Goal: Task Accomplishment & Management: Manage account settings

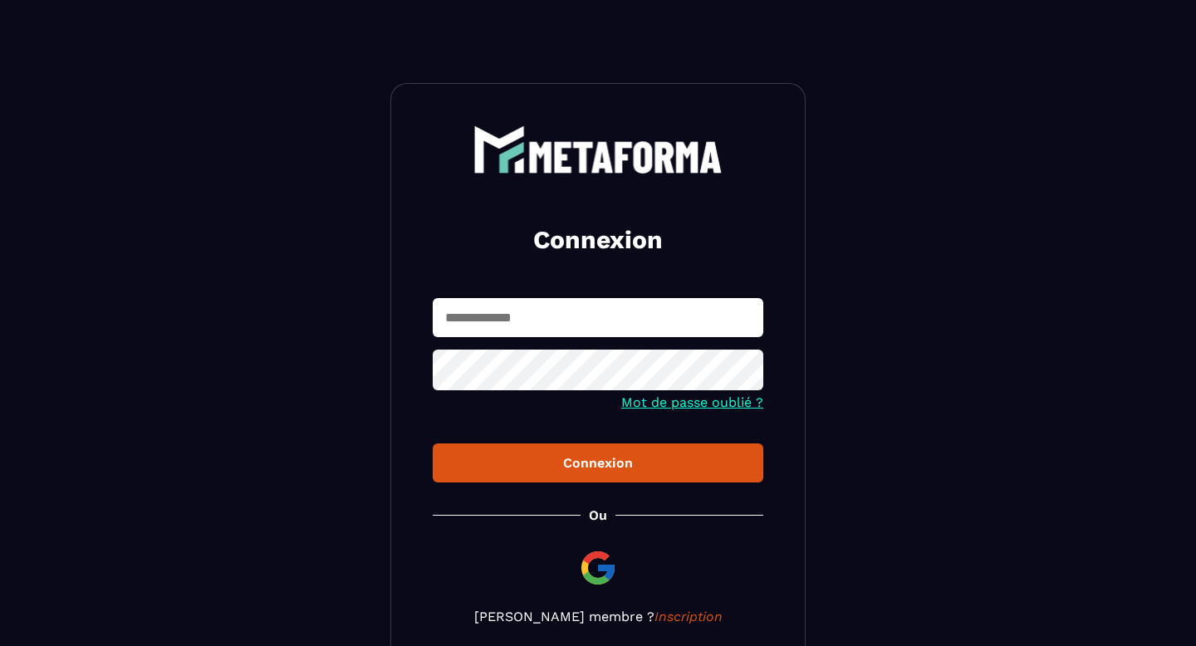
click at [552, 327] on input "text" at bounding box center [598, 317] width 331 height 39
click at [656, 320] on input "**********" at bounding box center [598, 317] width 331 height 39
click at [749, 375] on icon at bounding box center [745, 372] width 20 height 20
click at [611, 468] on div "Connexion" at bounding box center [598, 463] width 304 height 16
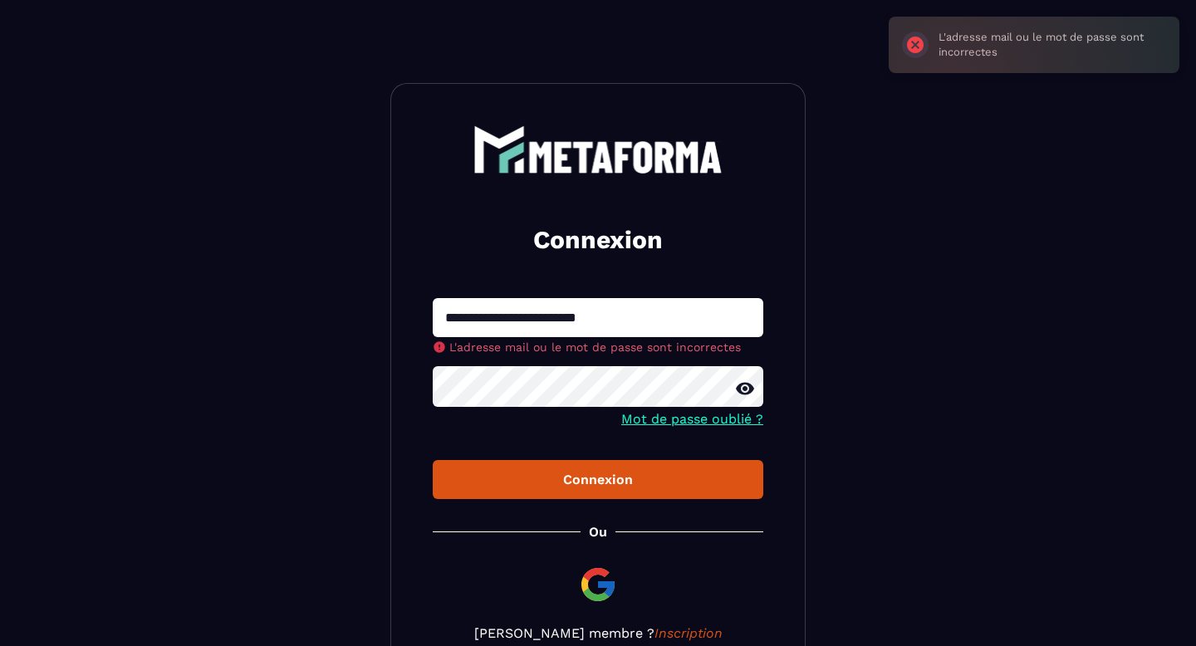
click at [596, 311] on input "**********" at bounding box center [598, 317] width 331 height 39
type input "**********"
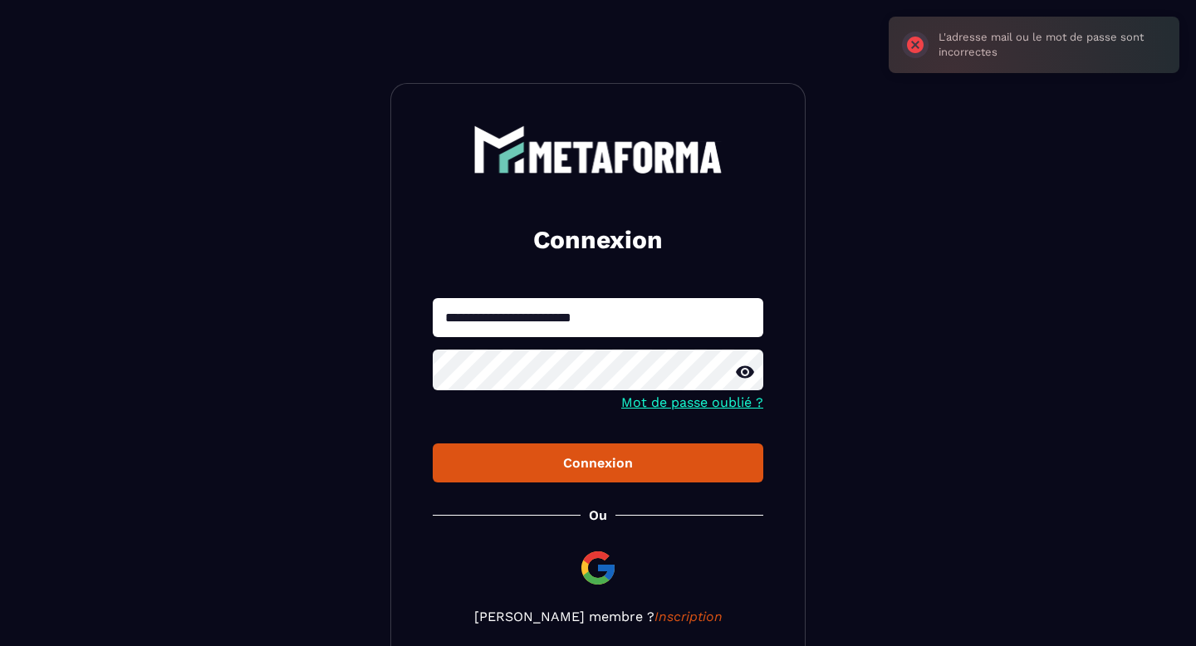
click at [584, 461] on div "Connexion" at bounding box center [598, 463] width 304 height 16
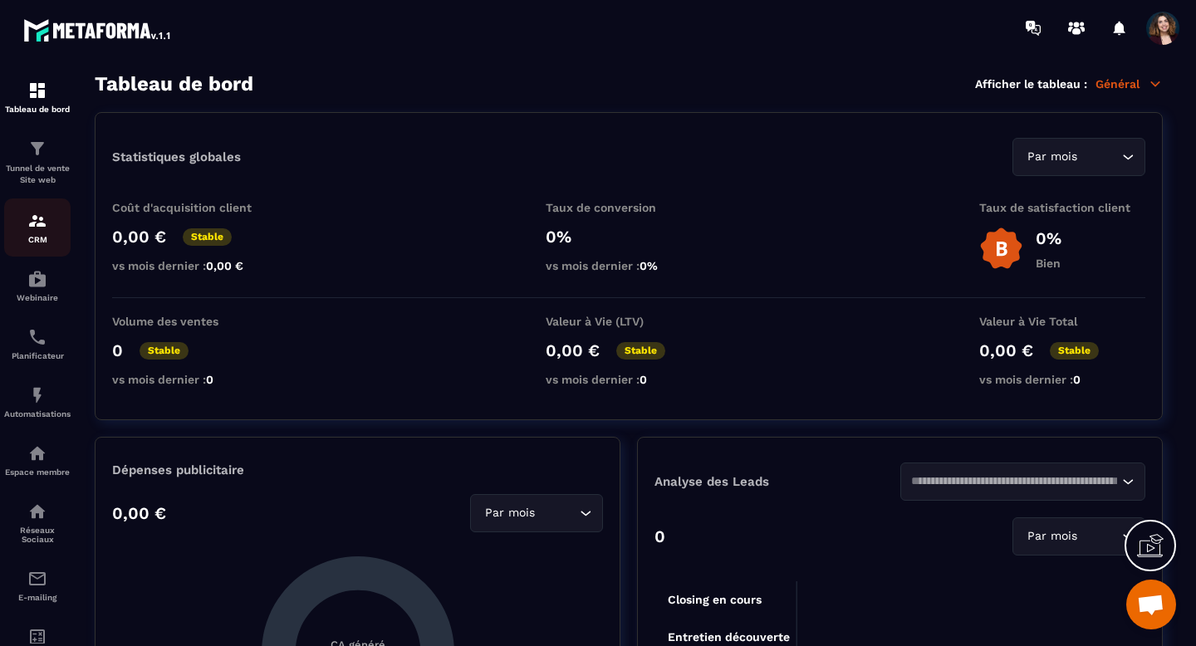
click at [27, 228] on div "CRM" at bounding box center [37, 227] width 66 height 33
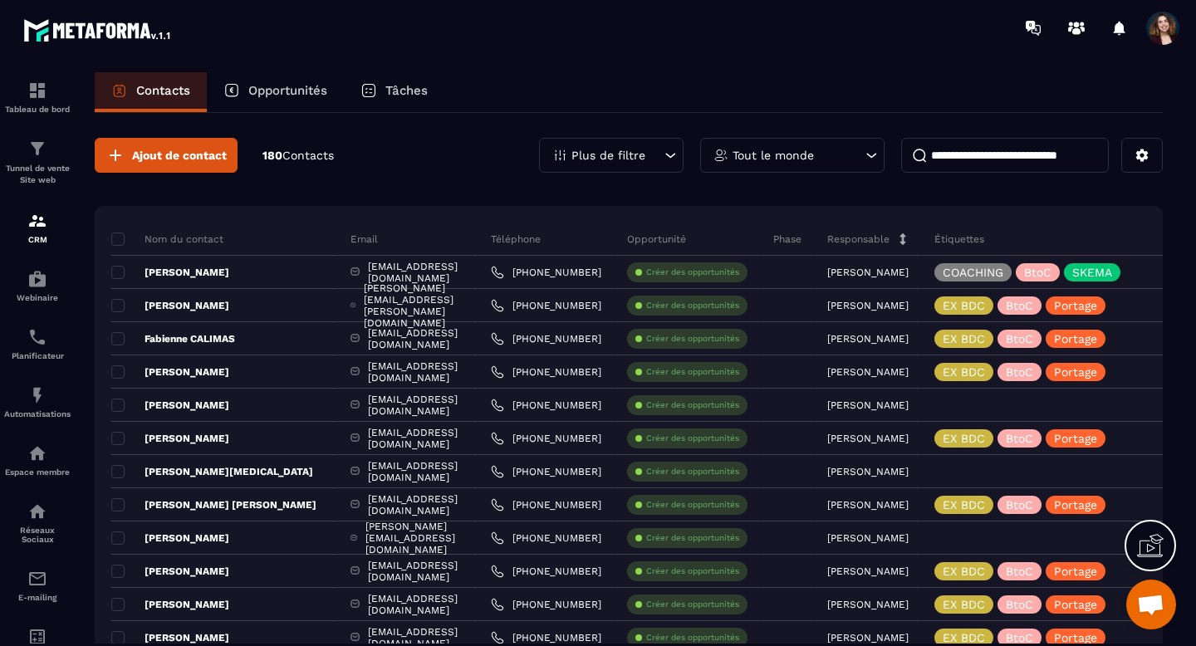
click at [630, 146] on div "Plus de filtre" at bounding box center [611, 155] width 145 height 35
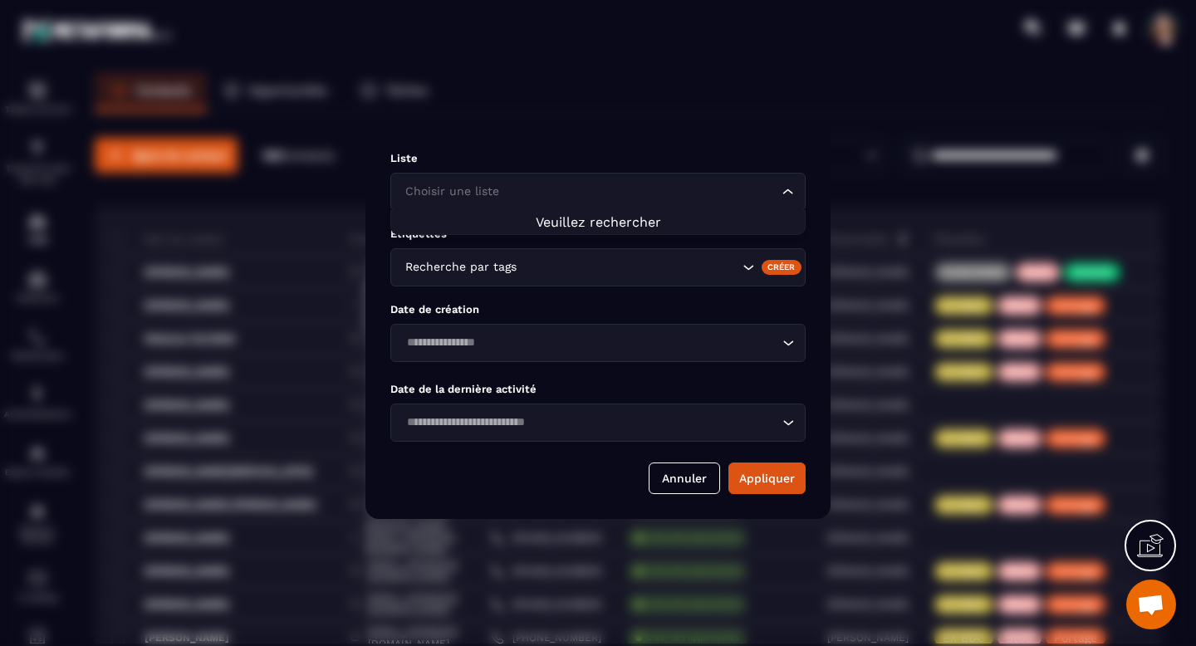
click at [785, 198] on icon "Search for option" at bounding box center [788, 192] width 17 height 17
click at [654, 220] on span "Veuillez rechercher" at bounding box center [598, 222] width 125 height 16
click at [628, 223] on span "Veuillez rechercher" at bounding box center [598, 222] width 125 height 16
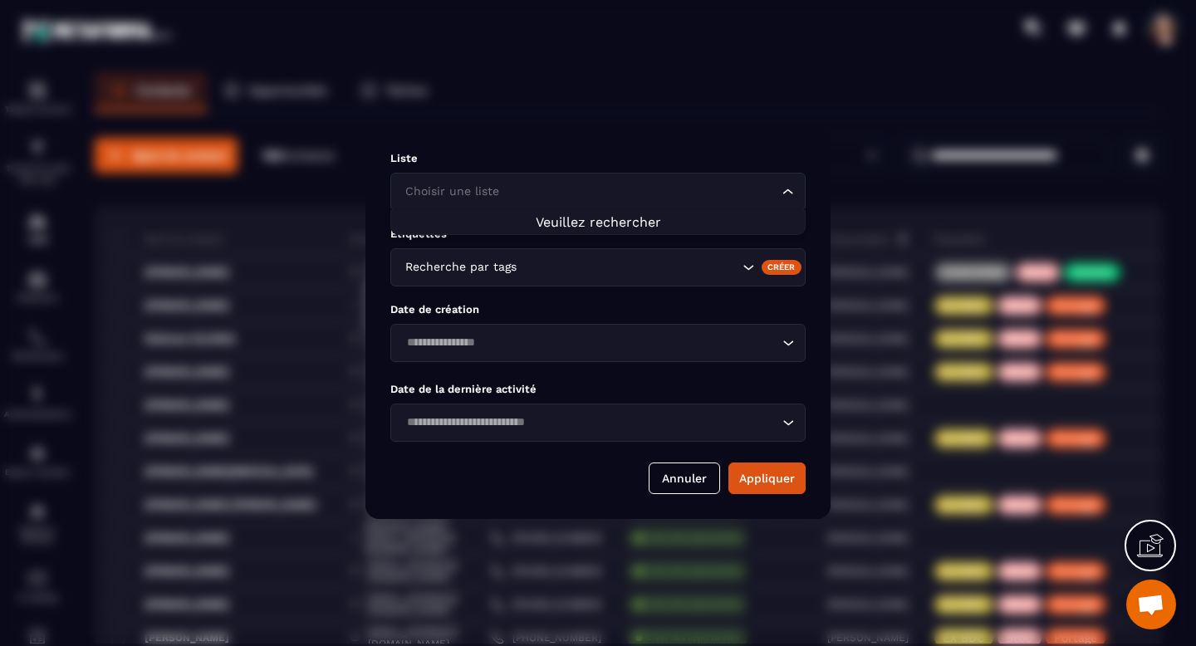
click at [627, 260] on input "Search for option" at bounding box center [629, 267] width 218 height 18
click at [635, 193] on input "Search for option" at bounding box center [589, 192] width 377 height 18
click at [671, 108] on div "Modal window" at bounding box center [598, 323] width 1196 height 646
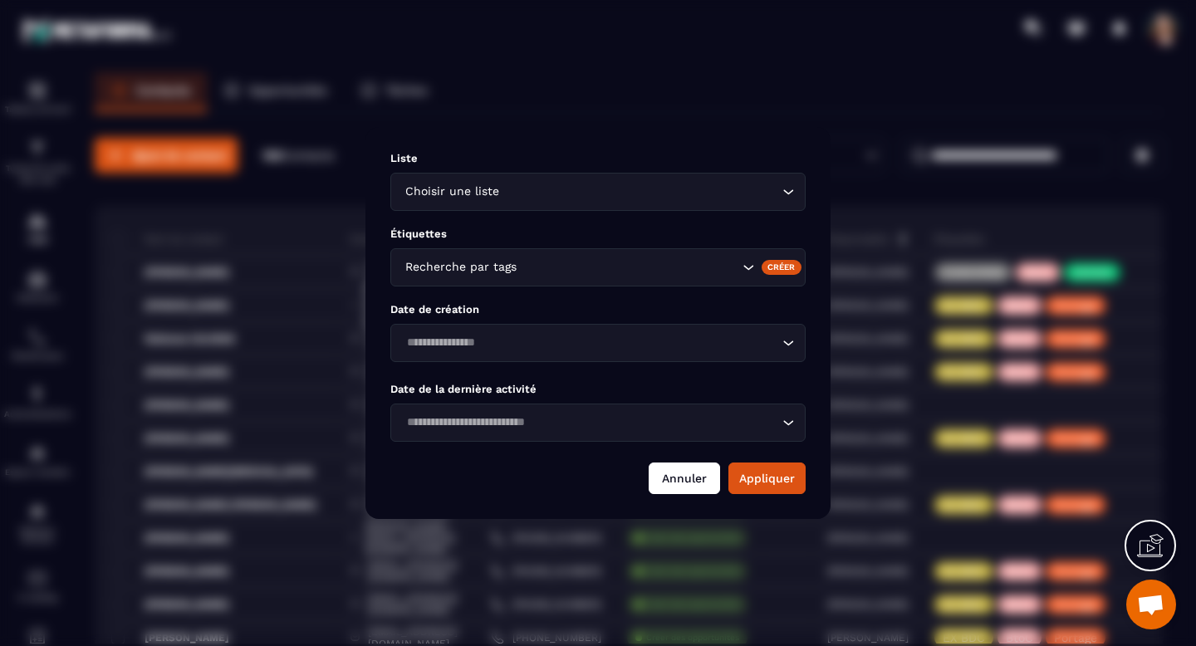
click at [669, 469] on button "Annuler" at bounding box center [684, 479] width 71 height 32
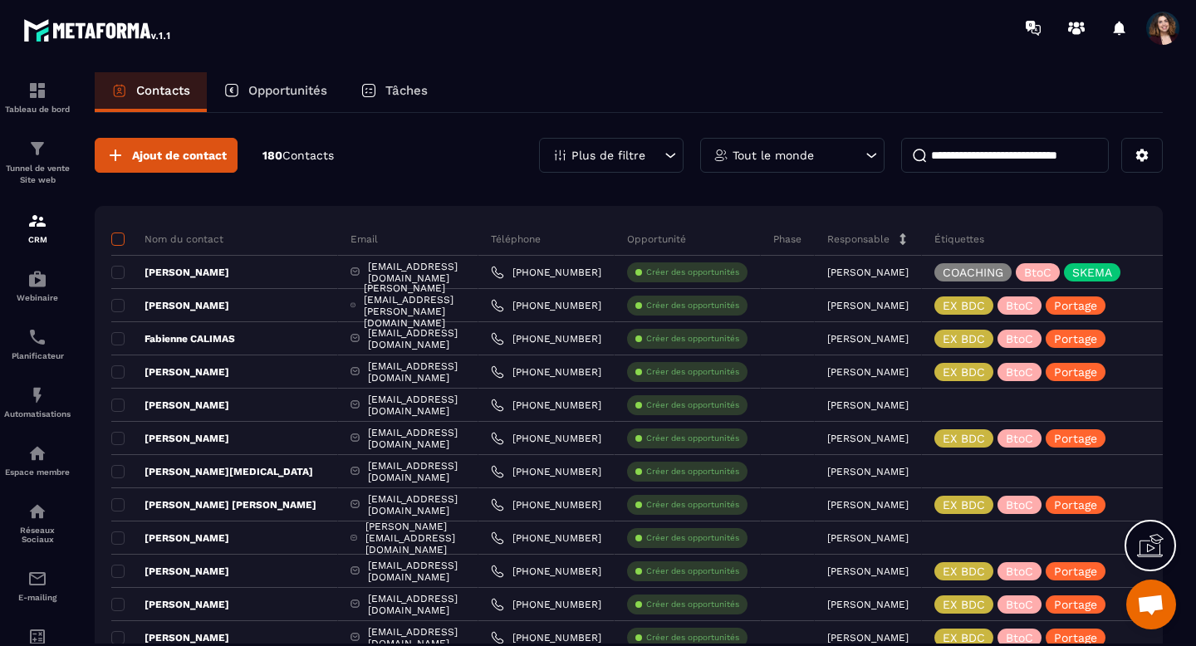
click at [124, 238] on span at bounding box center [117, 239] width 13 height 13
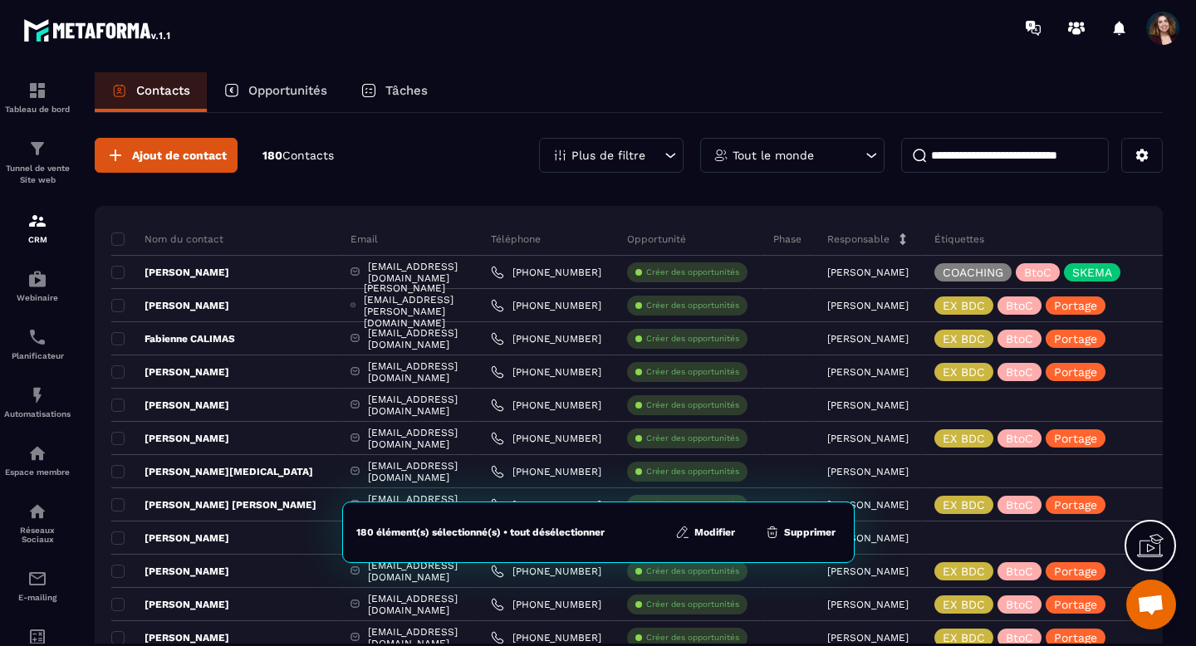
click at [633, 152] on p "Plus de filtre" at bounding box center [608, 156] width 74 height 12
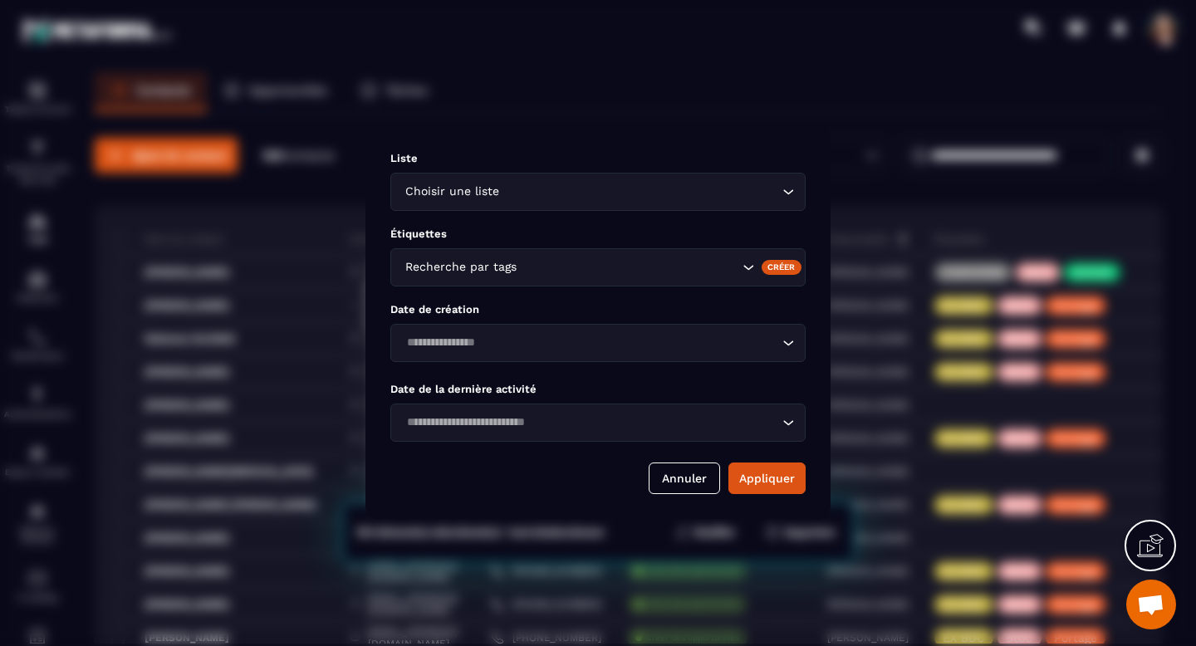
click at [629, 185] on input "Search for option" at bounding box center [640, 192] width 276 height 18
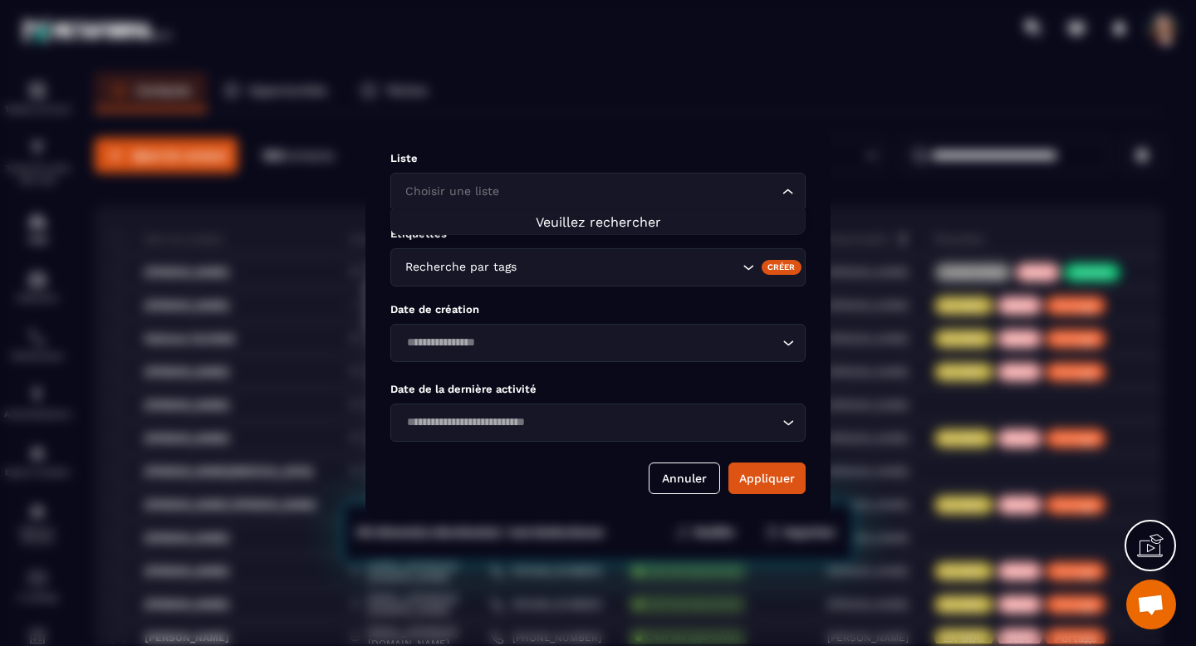
click at [629, 185] on input "Search for option" at bounding box center [589, 192] width 377 height 18
click at [685, 490] on button "Annuler" at bounding box center [684, 479] width 71 height 32
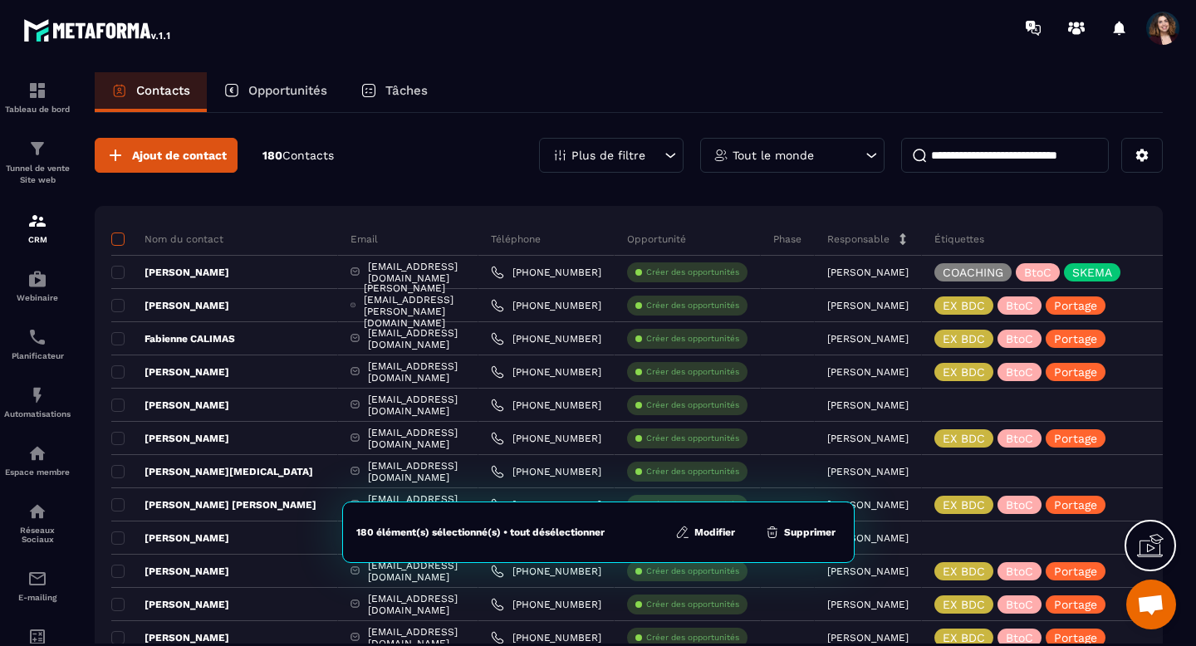
click at [119, 238] on span at bounding box center [117, 239] width 13 height 13
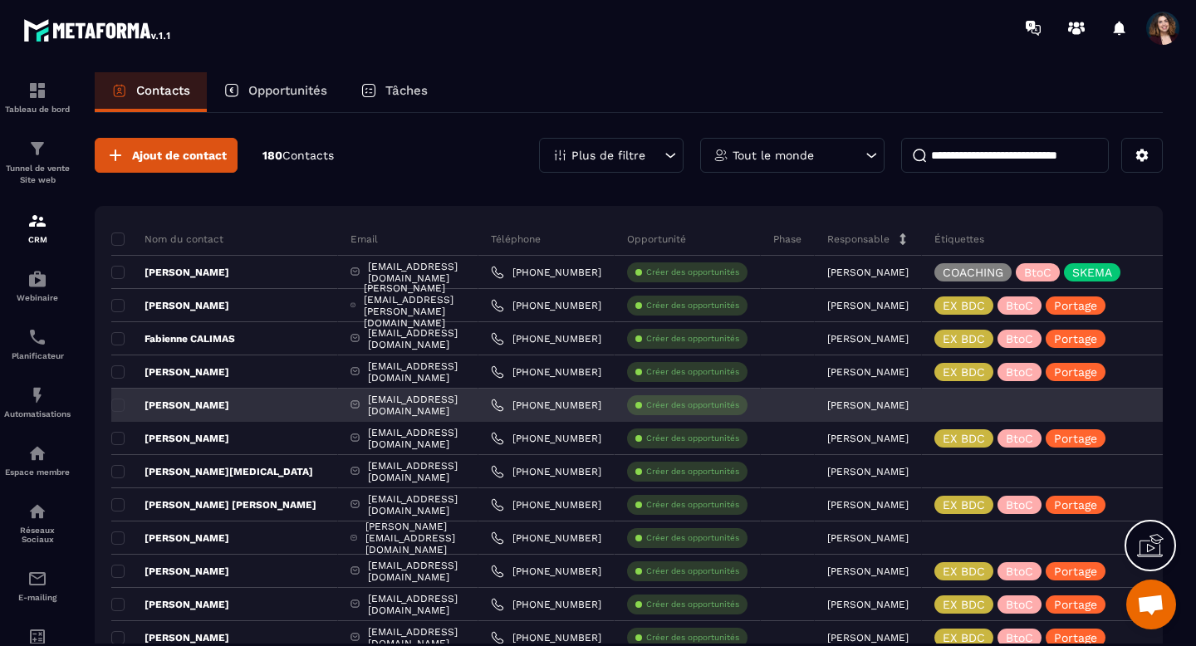
click at [227, 408] on p "[PERSON_NAME]" at bounding box center [170, 405] width 118 height 13
